Goal: Task Accomplishment & Management: Use online tool/utility

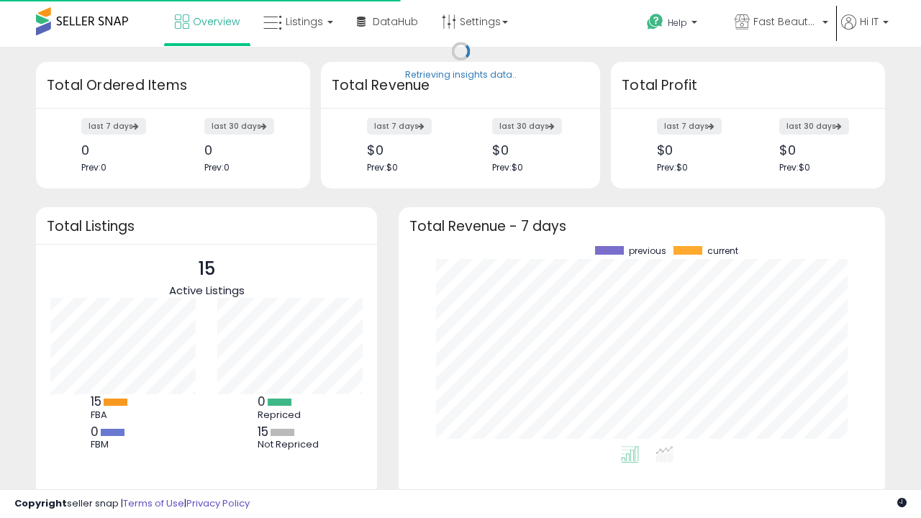
scroll to position [200, 458]
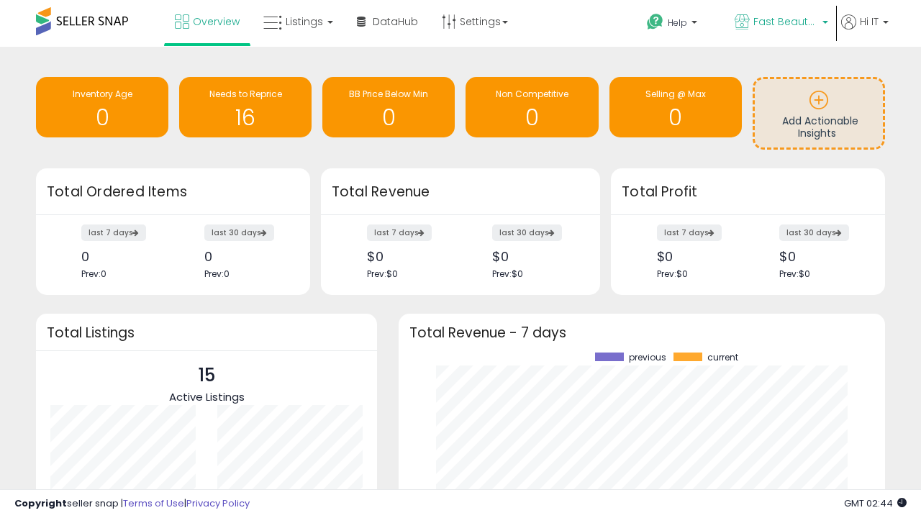
click at [780, 23] on span "Fast Beauty ([GEOGRAPHIC_DATA])" at bounding box center [786, 21] width 65 height 14
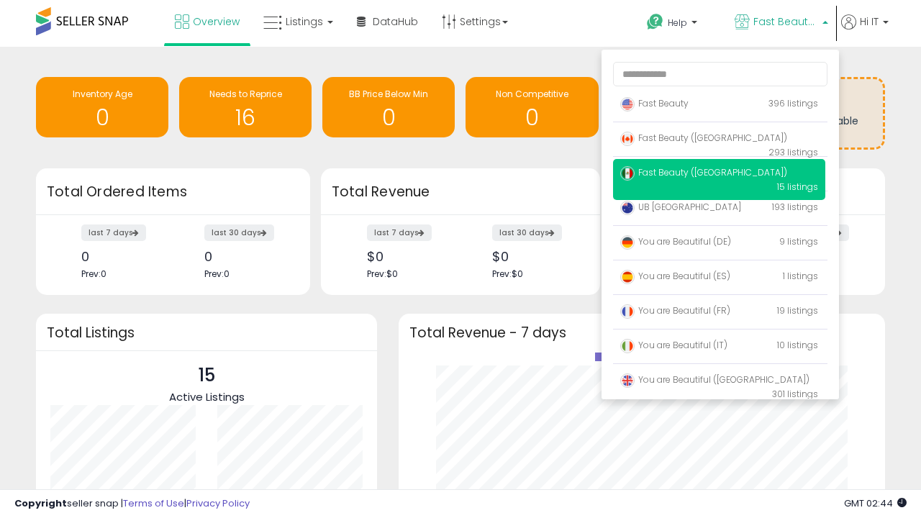
click at [719, 175] on span "Fast Beauty ([GEOGRAPHIC_DATA])" at bounding box center [703, 172] width 167 height 12
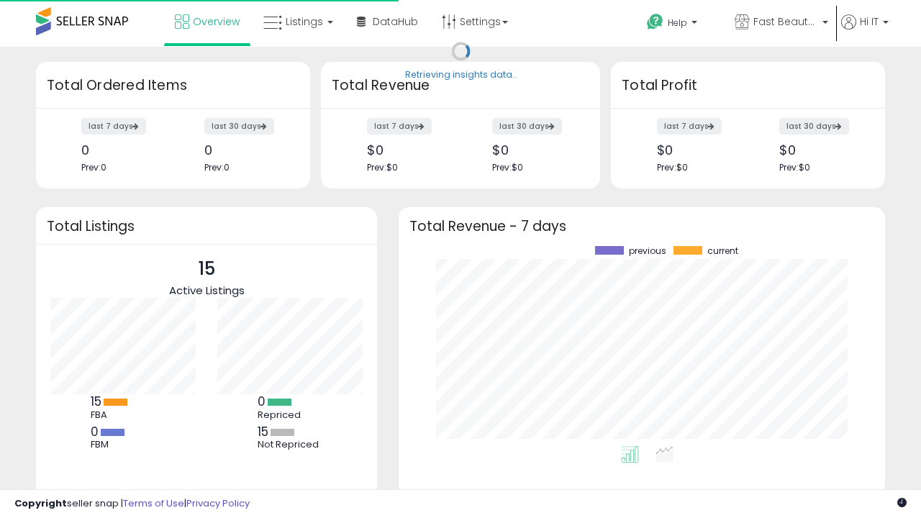
scroll to position [200, 458]
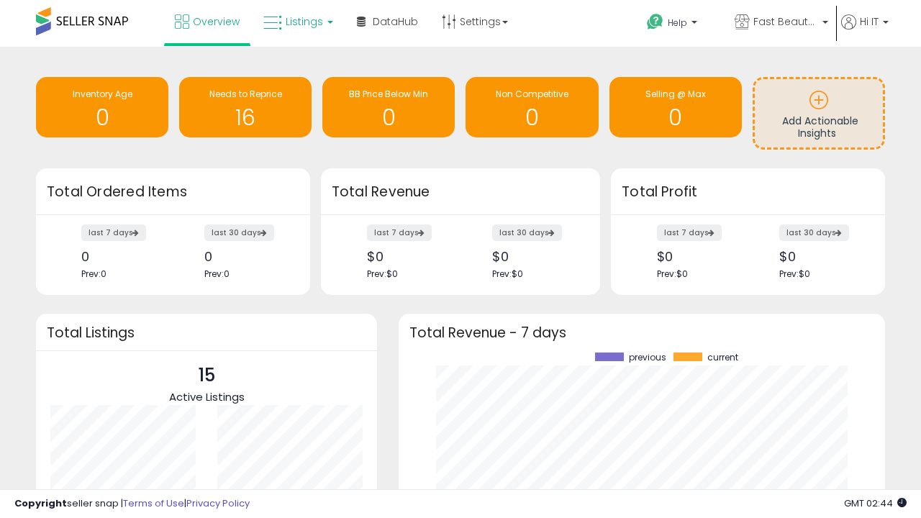
click at [297, 22] on span "Listings" at bounding box center [304, 21] width 37 height 14
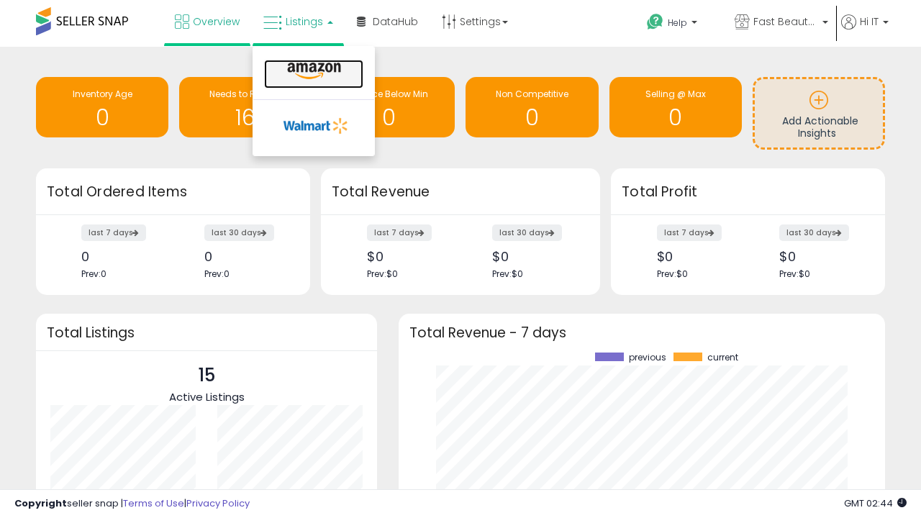
click at [312, 71] on icon at bounding box center [314, 71] width 63 height 19
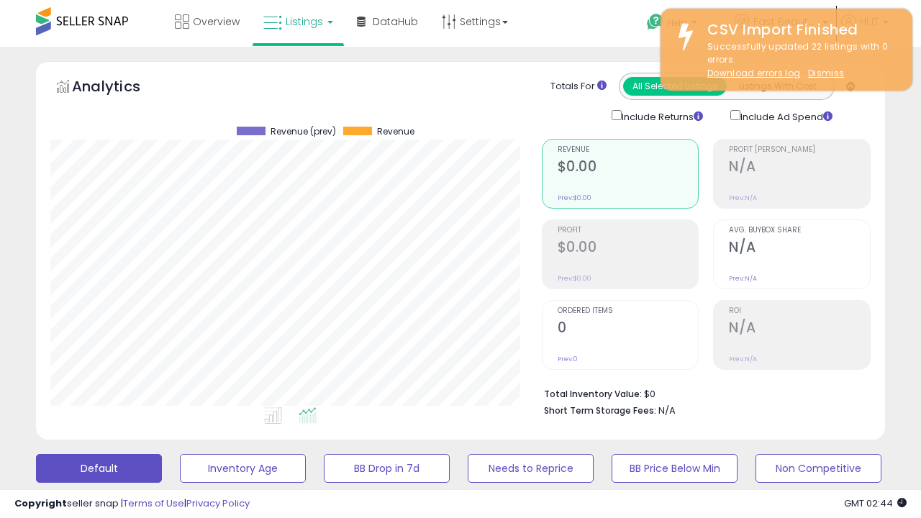
scroll to position [295, 491]
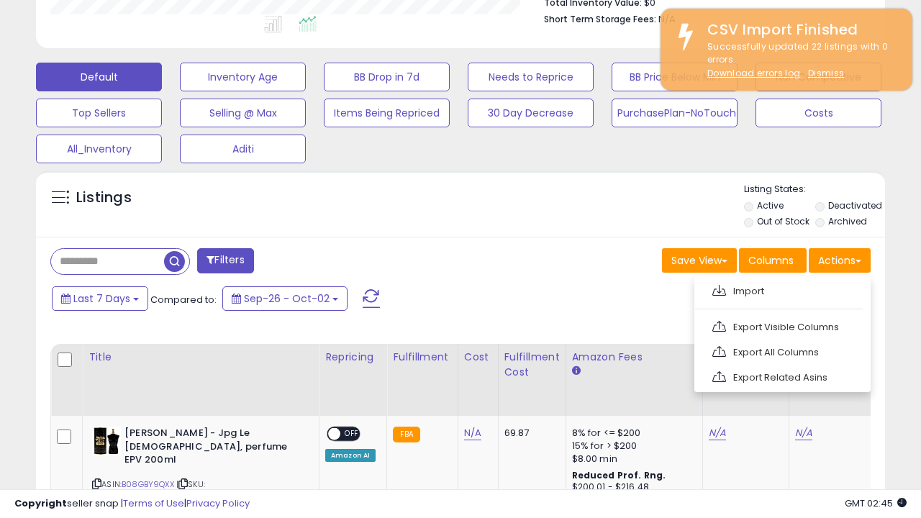
click at [719, 289] on span at bounding box center [720, 290] width 14 height 11
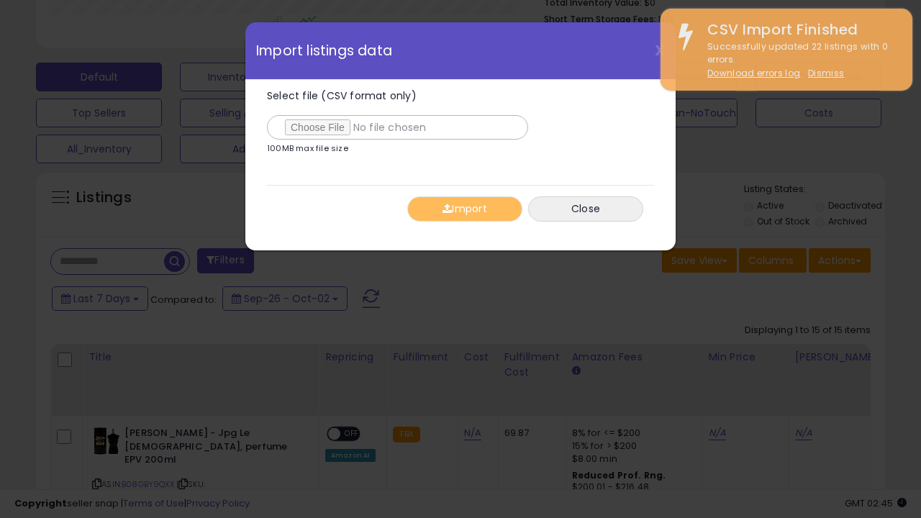
type input "**********"
click at [464, 209] on button "Import" at bounding box center [464, 208] width 115 height 25
